Goal: Task Accomplishment & Management: Manage account settings

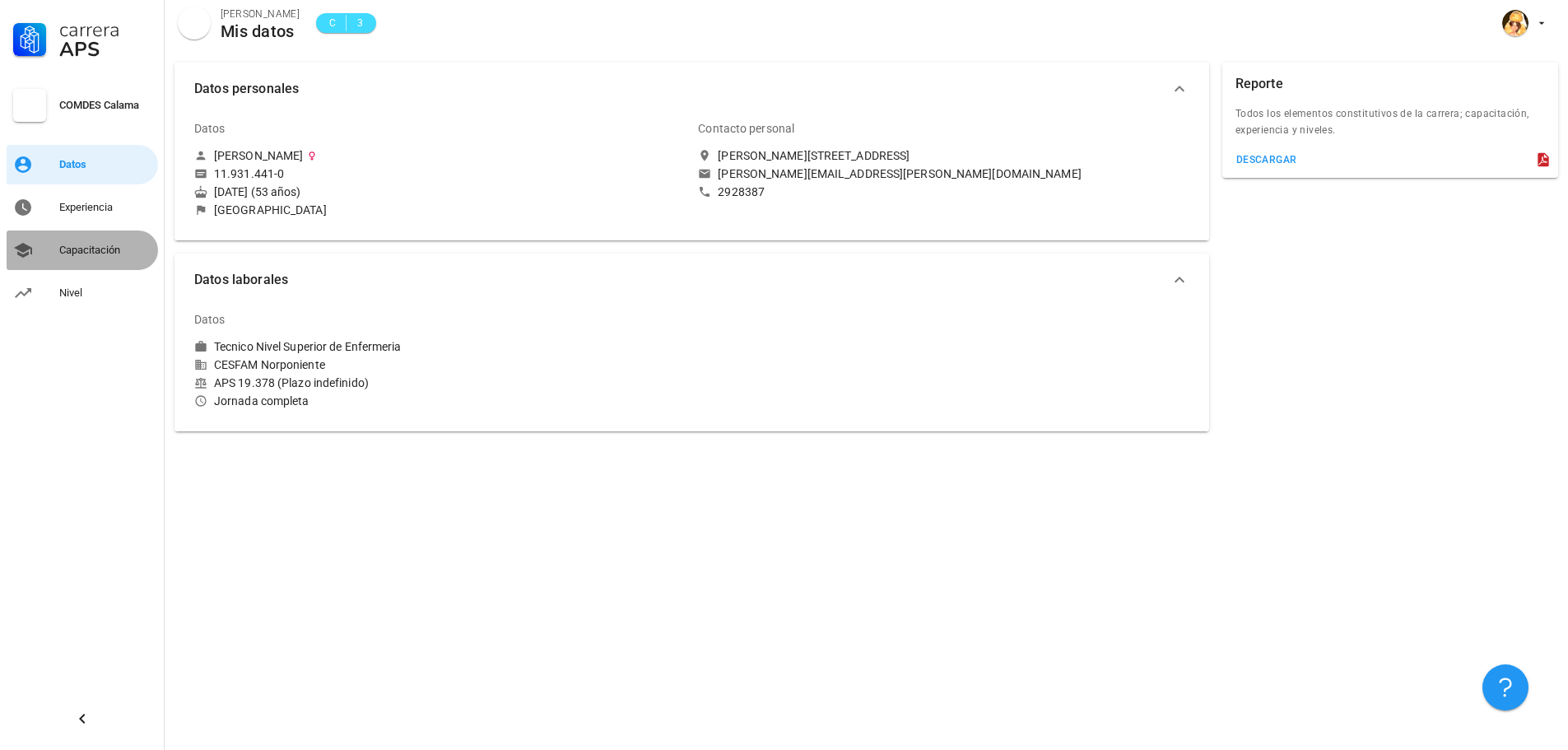
click at [89, 246] on div "Capacitación" at bounding box center [105, 250] width 92 height 13
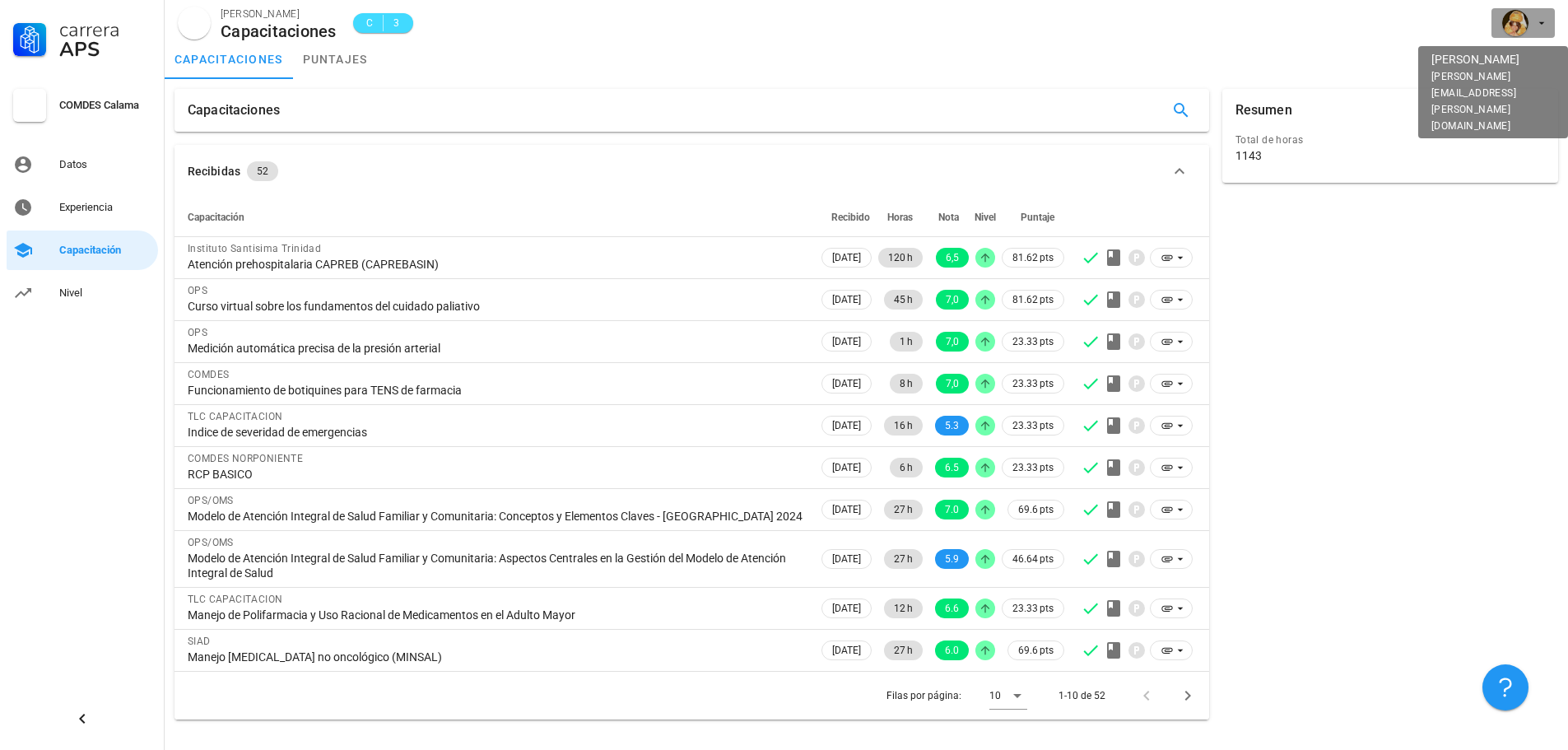
click at [1544, 24] on icon "button" at bounding box center [1542, 23] width 13 height 13
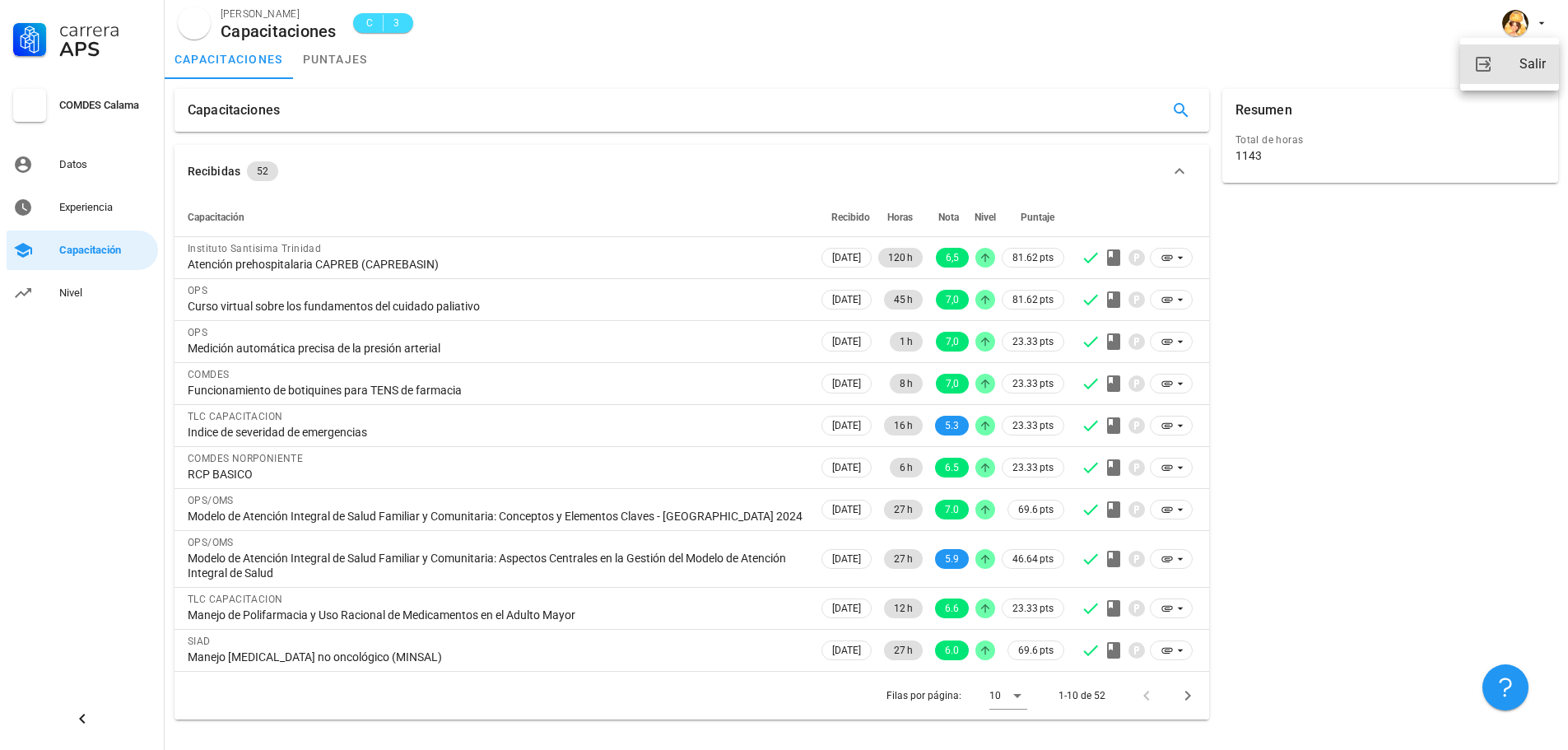
click at [1531, 60] on div "Salir" at bounding box center [1533, 63] width 26 height 33
